Goal: Find specific page/section: Find specific page/section

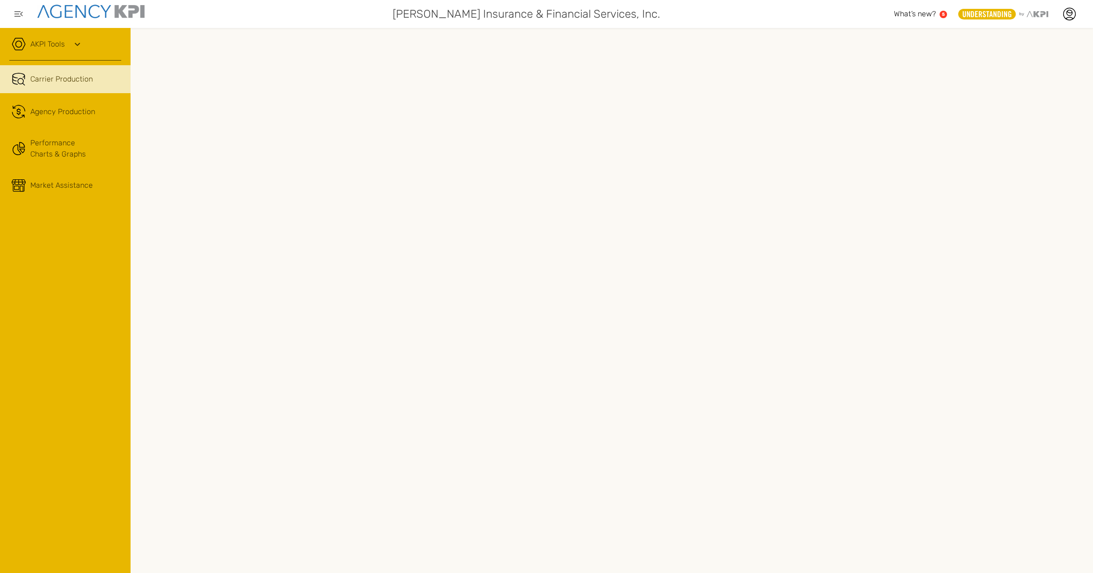
click at [75, 41] on icon at bounding box center [77, 44] width 11 height 11
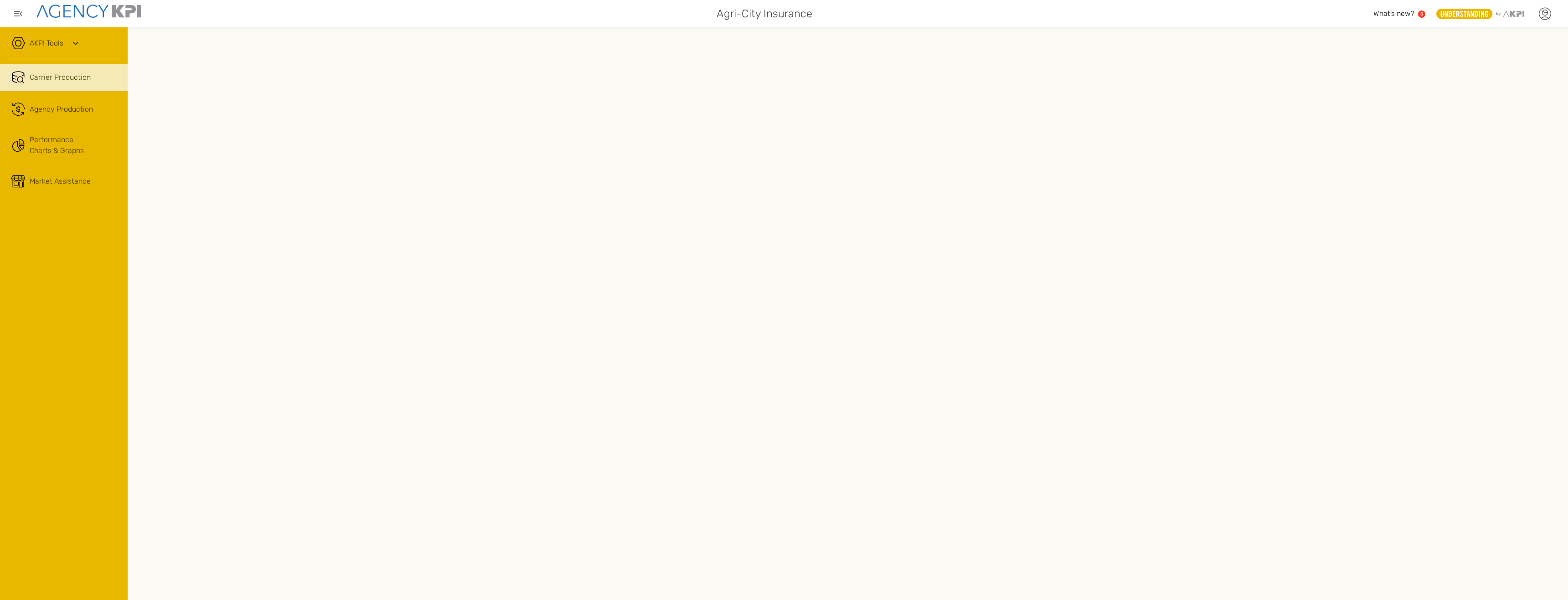
click at [1543, 10] on icon at bounding box center [1545, 14] width 14 height 14
click at [1483, 89] on link "Log Out" at bounding box center [1478, 93] width 22 height 8
click at [47, 106] on span "Agency Production" at bounding box center [61, 108] width 64 height 11
click at [61, 74] on span "Carrier Production" at bounding box center [60, 77] width 61 height 11
click at [68, 113] on span "Agency Production" at bounding box center [61, 108] width 64 height 11
